Goal: Contribute content

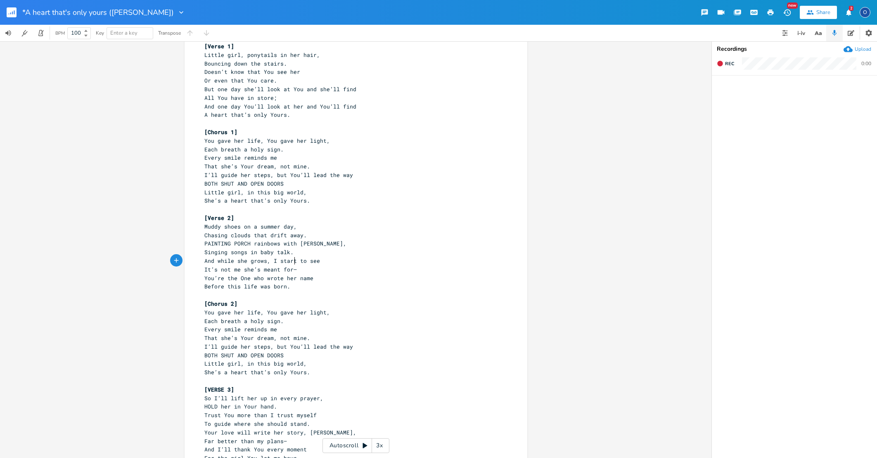
scroll to position [17, 0]
click at [292, 266] on span "It’s not me she’s meant for—" at bounding box center [250, 269] width 92 height 7
type textarea "eign"
type textarea ", 'n"
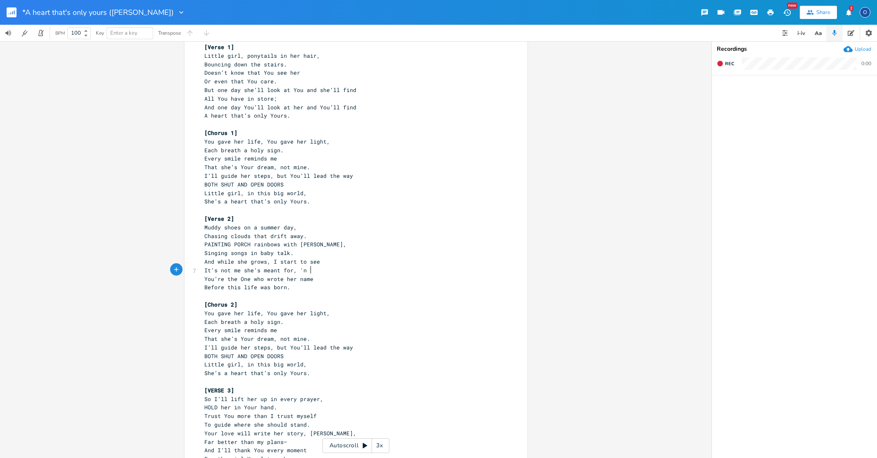
scroll to position [22, 0]
click at [310, 271] on div "[Verse 1] Little girl, ponytails in her hair, Bouncing down the stairs. Doesn’t…" at bounding box center [352, 356] width 298 height 635
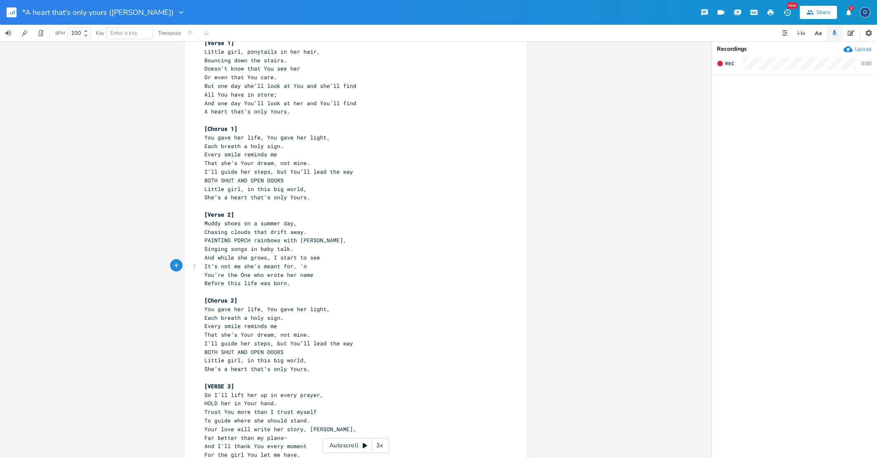
type textarea ","
type textarea ", 'n"
drag, startPoint x: 288, startPoint y: 259, endPoint x: 304, endPoint y: 258, distance: 16.5
click at [304, 262] on pre "It’s not me she’s meant for, 'n" at bounding box center [352, 266] width 298 height 9
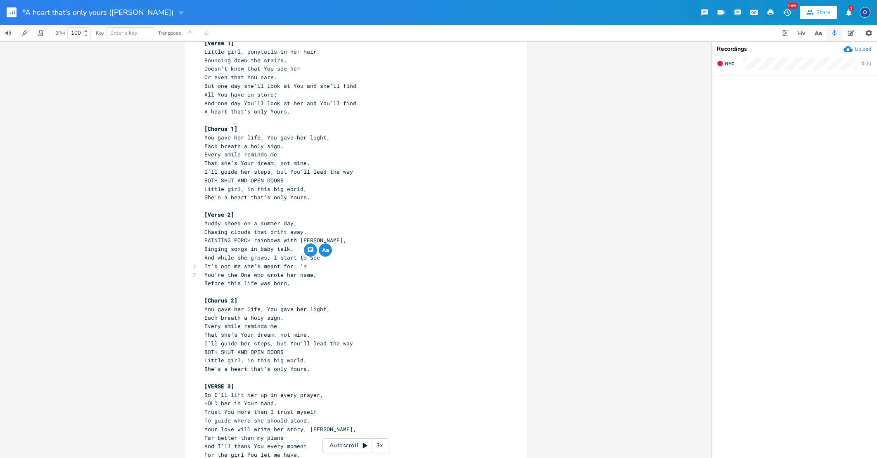
type textarea "N"
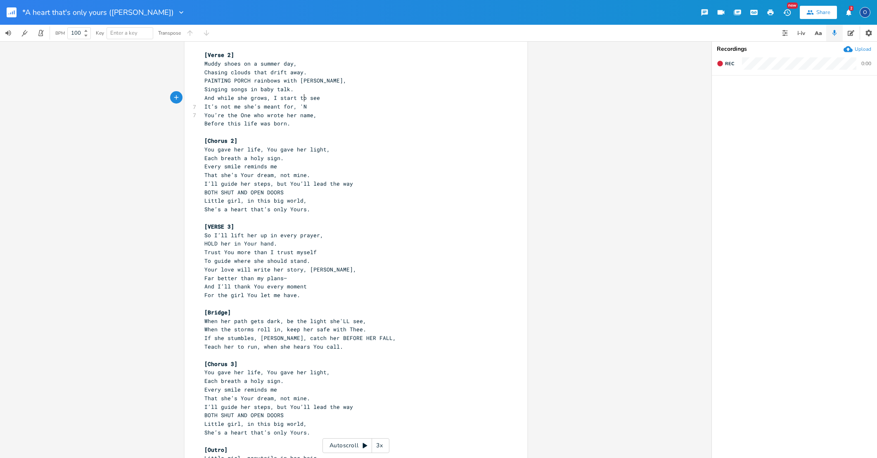
scroll to position [0, 0]
click at [284, 274] on pre "Far better than my plans—" at bounding box center [352, 278] width 298 height 9
type textarea ","
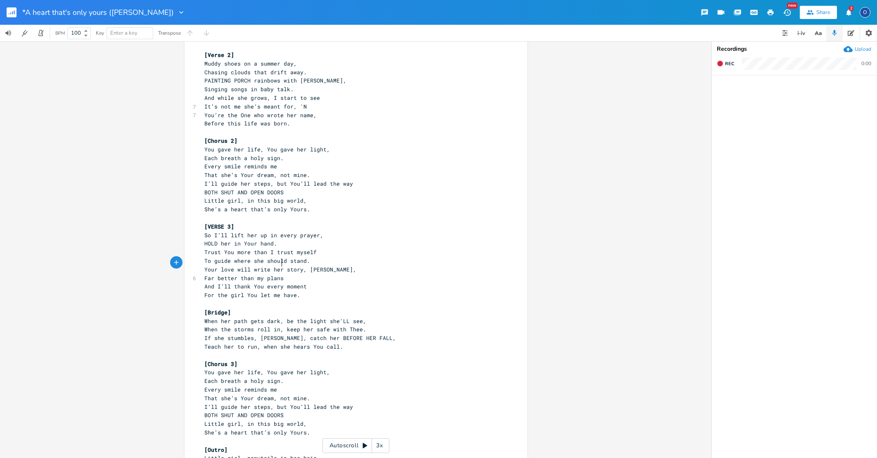
type textarea ","
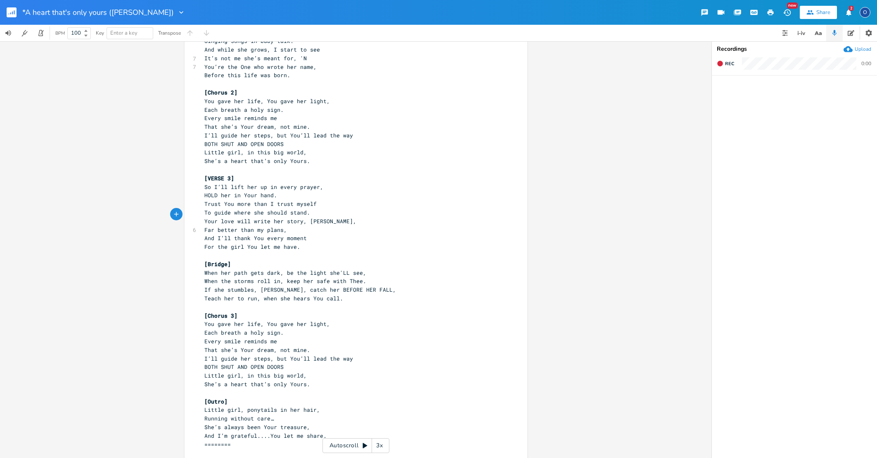
scroll to position [0, 0]
click at [208, 175] on span "[VERSE 3]" at bounding box center [219, 178] width 30 height 7
drag, startPoint x: 206, startPoint y: 162, endPoint x: 227, endPoint y: 165, distance: 22.1
click at [227, 175] on span "[VERSE 3]" at bounding box center [219, 178] width 30 height 7
type textarea "BRIDGE INTRO"
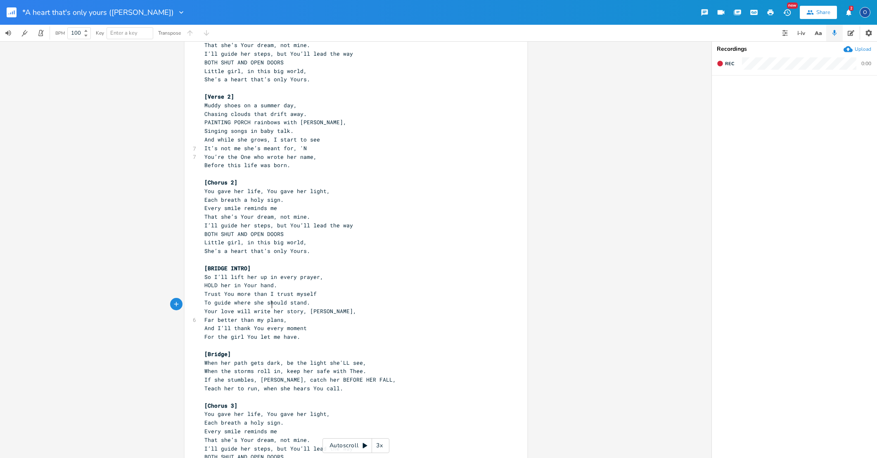
click at [270, 316] on span "Far better than my plans," at bounding box center [245, 319] width 83 height 7
type textarea "plans"
click at [270, 307] on div "[Verse 1] Little girl, ponytails in her hair, Bouncing down the stairs. Doesn’t…" at bounding box center [352, 235] width 298 height 635
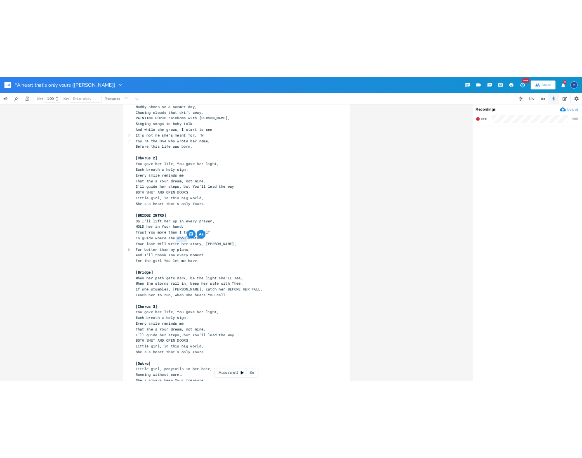
scroll to position [204, 0]
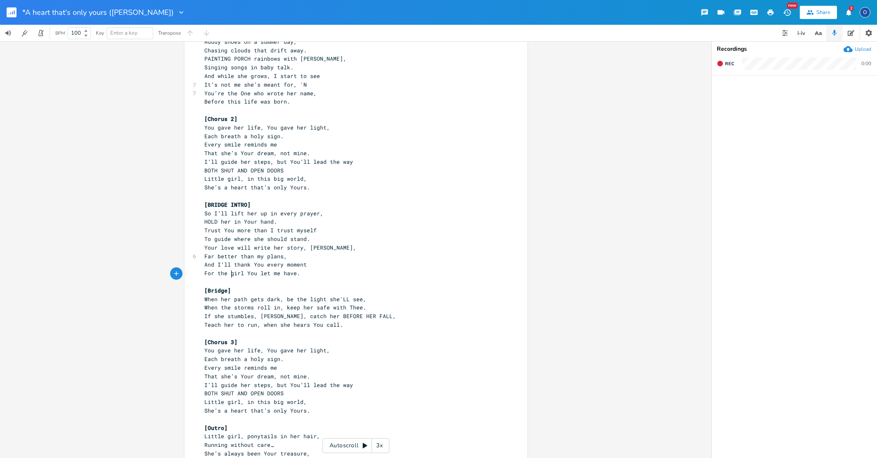
click at [427, 286] on pre "[Bridge]" at bounding box center [352, 290] width 298 height 9
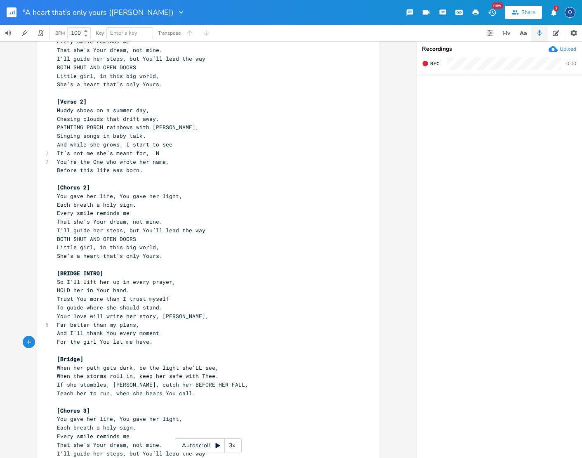
scroll to position [143, 0]
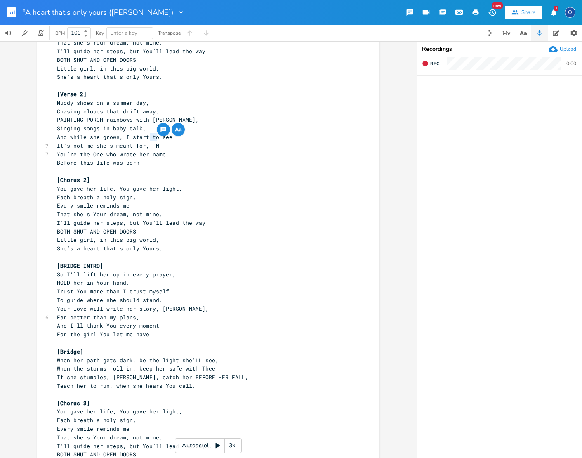
drag, startPoint x: 149, startPoint y: 136, endPoint x: 153, endPoint y: 136, distance: 4.1
click at [153, 142] on span "It’s not me she’s meant for, 'N" at bounding box center [108, 145] width 102 height 7
type textarea "an"
click at [151, 142] on span "It’s not me she’s meant for, an" at bounding box center [108, 145] width 102 height 7
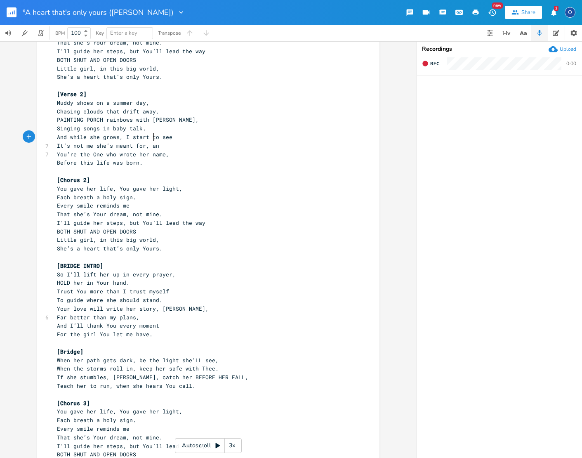
click at [151, 142] on span "It’s not me she’s meant for, an" at bounding box center [108, 145] width 102 height 7
type textarea "AN"
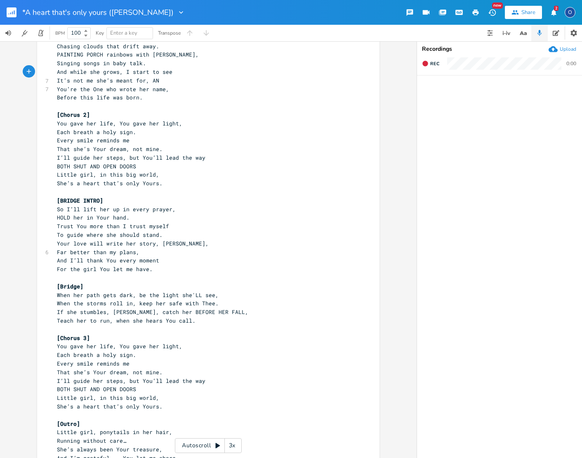
scroll to position [212, 0]
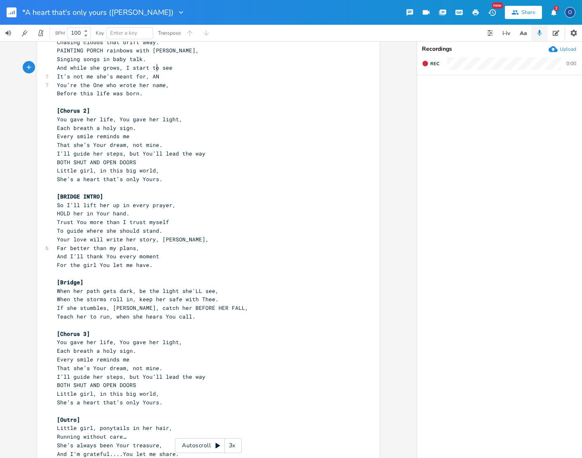
click at [103, 244] on span "Far better than my plans," at bounding box center [98, 247] width 83 height 7
type textarea "Far better than my plans,"
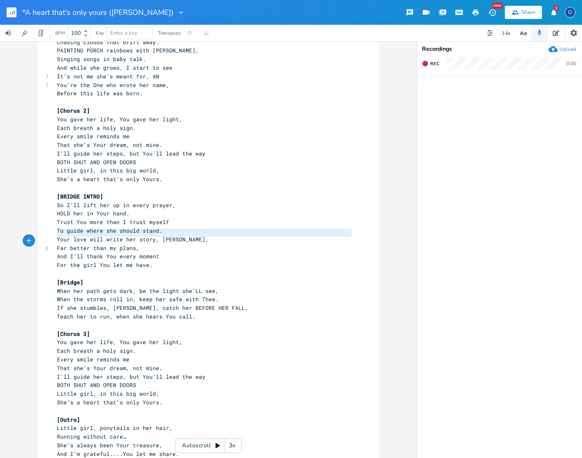
click at [103, 244] on span "Far better than my plans," at bounding box center [98, 247] width 83 height 7
